Goal: Check status: Check status

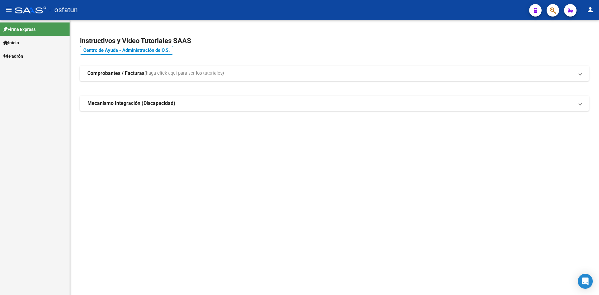
click at [27, 50] on link "Padrón" at bounding box center [35, 55] width 70 height 13
click at [34, 70] on link "Análisis Afiliado" at bounding box center [35, 69] width 70 height 13
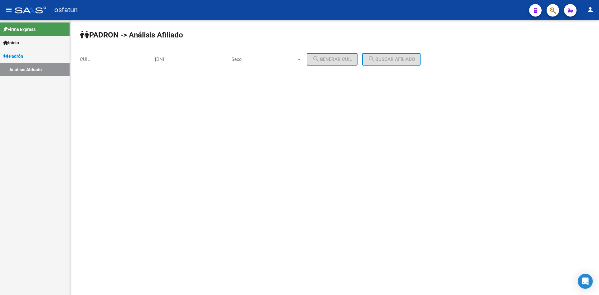
click at [194, 59] on input "DNI" at bounding box center [191, 60] width 71 height 6
paste input "36314384"
type input "36314384"
click at [272, 60] on span "Sexo" at bounding box center [264, 60] width 65 height 6
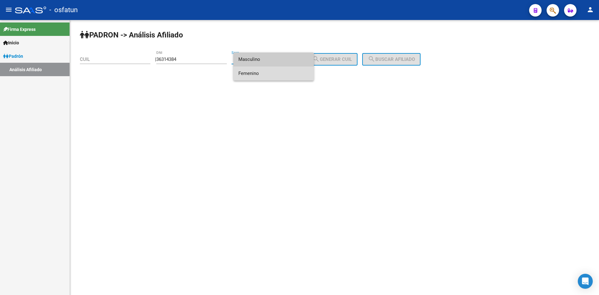
drag, startPoint x: 271, startPoint y: 71, endPoint x: 301, endPoint y: 69, distance: 30.1
click at [271, 71] on span "Femenino" at bounding box center [274, 74] width 71 height 14
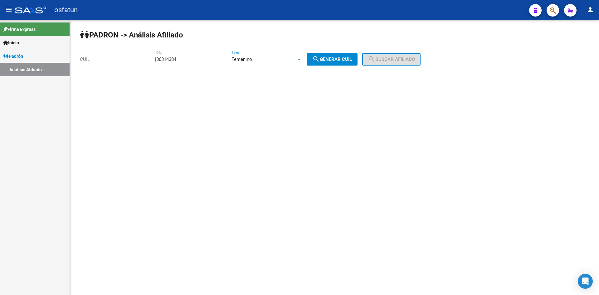
drag, startPoint x: 332, startPoint y: 62, endPoint x: 346, endPoint y: 62, distance: 13.4
click at [334, 62] on span "search Generar CUIL" at bounding box center [333, 60] width 40 height 6
type input "27-36314384-4"
click at [392, 62] on span "search Buscar afiliado" at bounding box center [391, 60] width 47 height 6
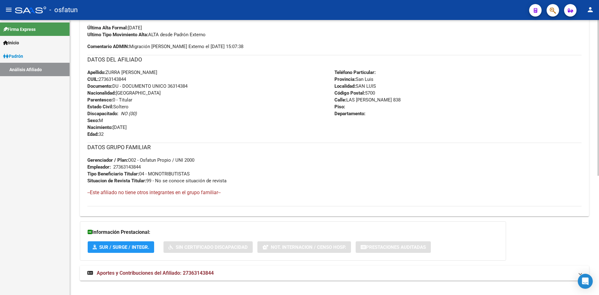
scroll to position [210, 0]
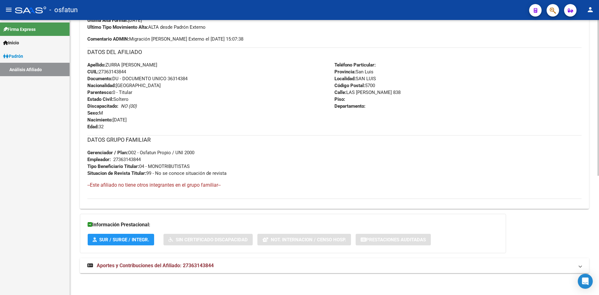
click at [201, 267] on span "Aportes y Contribuciones del Afiliado: 27363143844" at bounding box center [155, 266] width 117 height 6
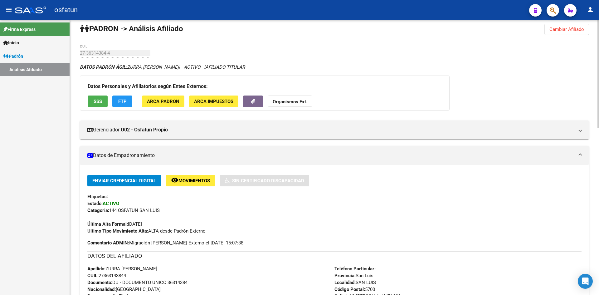
scroll to position [0, 0]
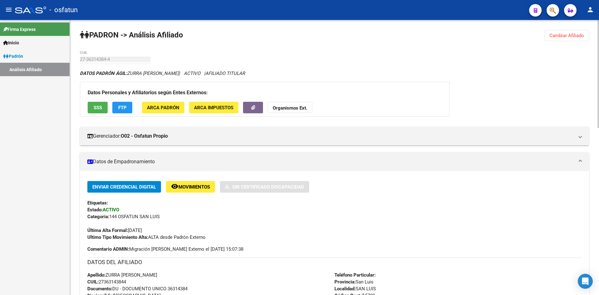
click at [574, 34] on span "Cambiar Afiliado" at bounding box center [567, 36] width 35 height 6
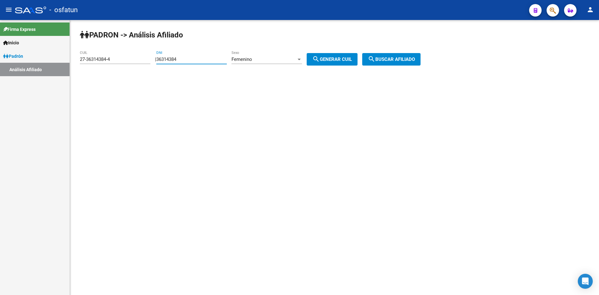
drag, startPoint x: 188, startPoint y: 58, endPoint x: 177, endPoint y: 58, distance: 10.9
click at [105, 58] on app-analisis-afiliado "PADRON -> Análisis Afiliado 27-36314384-4 CUIL | 36314384 DNI Femenino Sexo sea…" at bounding box center [253, 60] width 346 height 6
paste input "24703277"
type input "24703277"
click at [332, 56] on button "search Generar CUIL" at bounding box center [332, 59] width 51 height 12
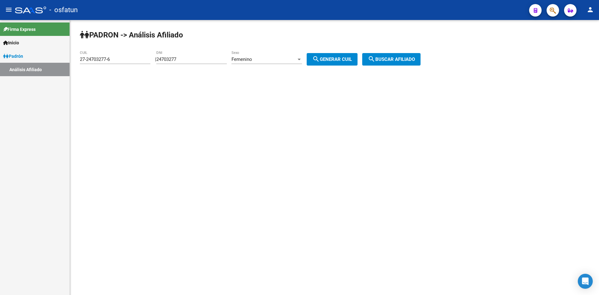
click at [270, 59] on div "Femenino" at bounding box center [264, 60] width 65 height 6
click at [272, 44] on span "Masculino" at bounding box center [274, 45] width 71 height 14
click at [317, 59] on button "search Generar CUIL" at bounding box center [332, 59] width 51 height 12
type input "20-24703277-1"
click at [426, 58] on app-analisis-afiliado "PADRON -> Análisis Afiliado 20-24703277-1 CUIL | 24703277 DNI Masculino Sexo se…" at bounding box center [253, 60] width 346 height 6
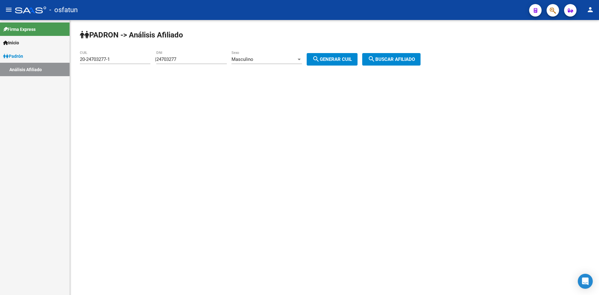
click at [415, 58] on span "search Buscar afiliado" at bounding box center [391, 60] width 47 height 6
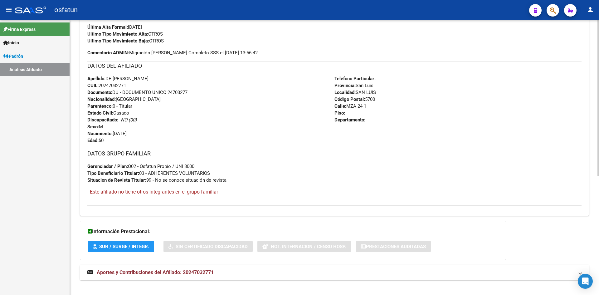
scroll to position [210, 0]
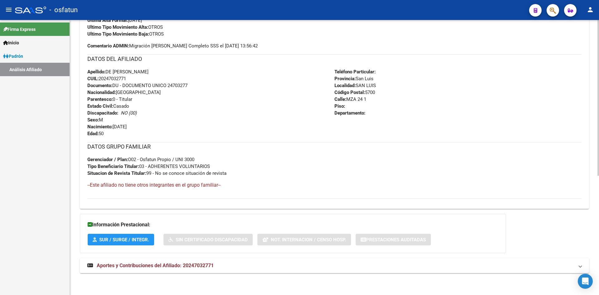
drag, startPoint x: 219, startPoint y: 258, endPoint x: 220, endPoint y: 255, distance: 3.4
click at [219, 259] on mat-expansion-panel-header "Aportes y Contribuciones del Afiliado: 20247032771" at bounding box center [335, 265] width 510 height 15
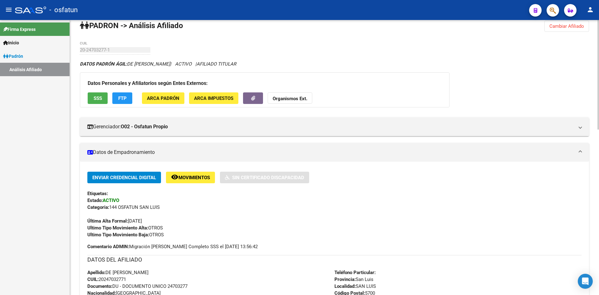
scroll to position [0, 0]
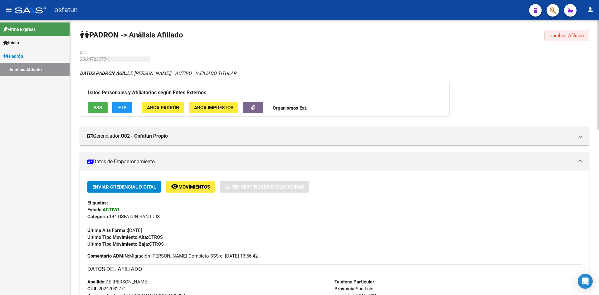
click at [581, 31] on button "Cambiar Afiliado" at bounding box center [567, 35] width 45 height 11
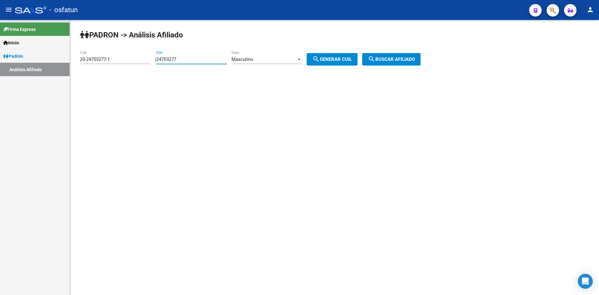
drag, startPoint x: 216, startPoint y: 61, endPoint x: 85, endPoint y: 61, distance: 131.1
click at [85, 61] on app-analisis-afiliado "PADRON -> Análisis Afiliado 20-24703277-1 CUIL | 24703277 DNI Masculino Sexo se…" at bounding box center [253, 60] width 346 height 6
paste input "5597346"
type input "25597346"
click at [297, 60] on div "Masculino" at bounding box center [264, 60] width 65 height 6
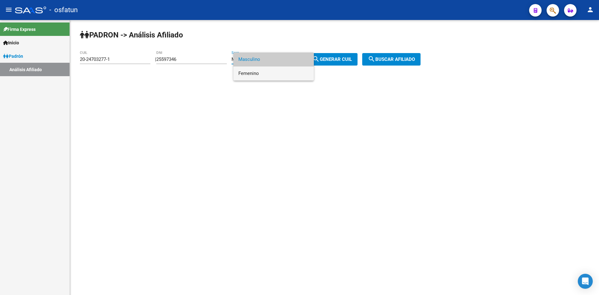
click at [280, 78] on span "Femenino" at bounding box center [274, 74] width 71 height 14
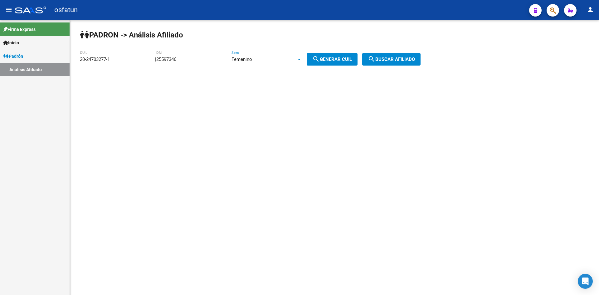
click at [329, 58] on span "search Generar CUIL" at bounding box center [333, 60] width 40 height 6
type input "27-25597346-6"
click at [386, 57] on span "search Buscar afiliado" at bounding box center [391, 60] width 47 height 6
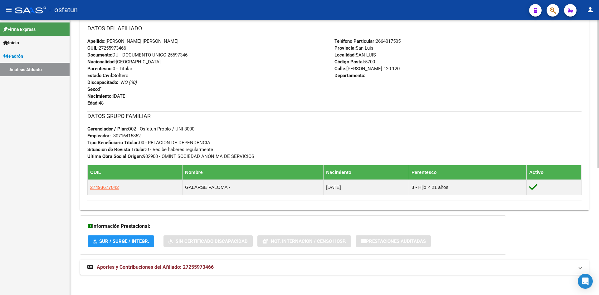
scroll to position [235, 0]
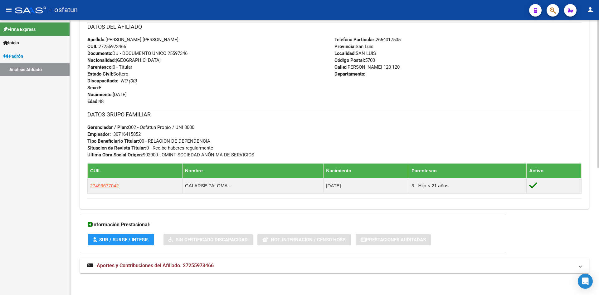
click at [190, 261] on mat-expansion-panel-header "Aportes y Contribuciones del Afiliado: 27255973466" at bounding box center [335, 265] width 510 height 15
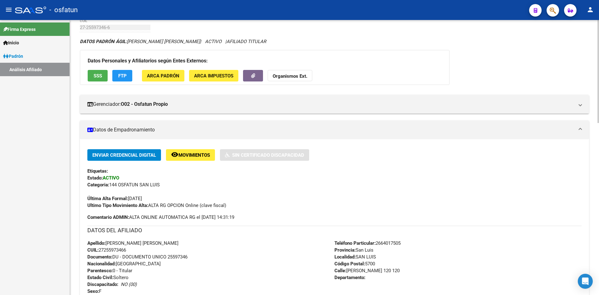
scroll to position [0, 0]
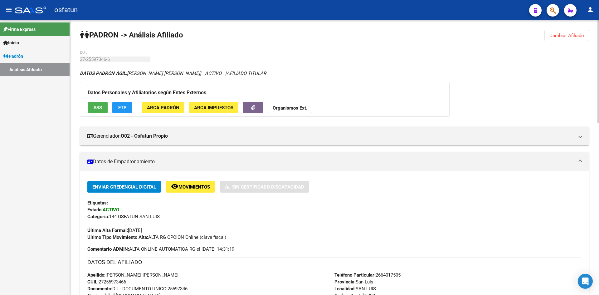
click at [570, 36] on span "Cambiar Afiliado" at bounding box center [567, 36] width 35 height 6
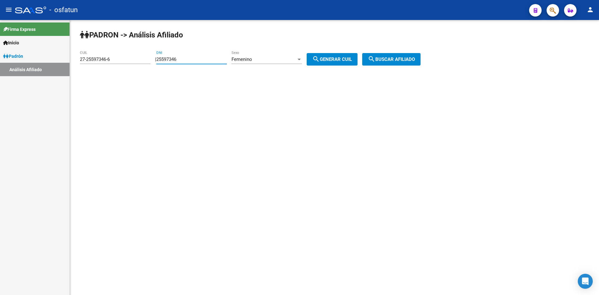
drag, startPoint x: 222, startPoint y: 57, endPoint x: 7, endPoint y: 57, distance: 215.1
click at [3, 57] on mat-sidenav-container "Firma Express Inicio Calendario SSS Instructivos Contacto OS Padrón Análisis Af…" at bounding box center [299, 157] width 599 height 275
paste input "9871698"
type input "29871698"
click at [352, 59] on span "search Generar CUIL" at bounding box center [333, 60] width 40 height 6
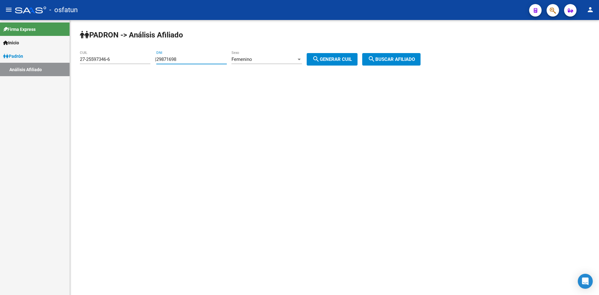
type input "23-29871698-4"
click at [390, 59] on span "search Buscar afiliado" at bounding box center [391, 60] width 47 height 6
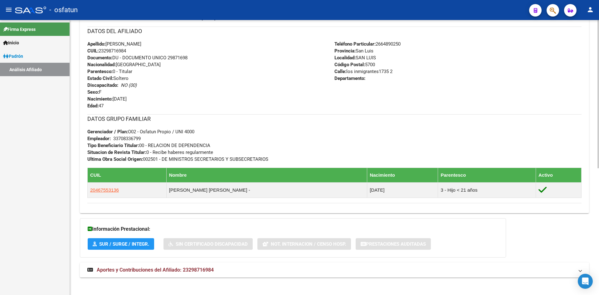
scroll to position [235, 0]
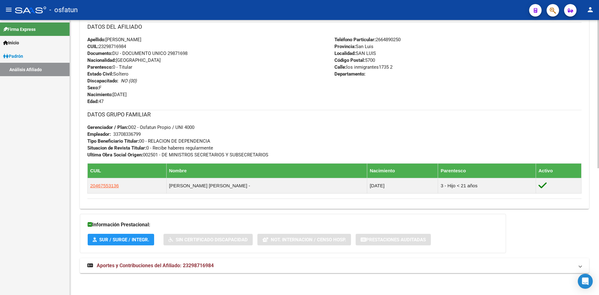
click at [217, 253] on div "Información Prestacional: SUR / SURGE / INTEGR. Sin Certificado Discapacidad No…" at bounding box center [293, 233] width 427 height 39
click at [221, 261] on mat-expansion-panel-header "Aportes y Contribuciones del Afiliado: 23298716984" at bounding box center [335, 265] width 510 height 15
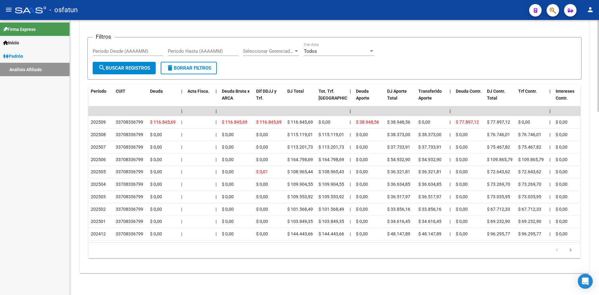
scroll to position [548, 0]
